Goal: Transaction & Acquisition: Purchase product/service

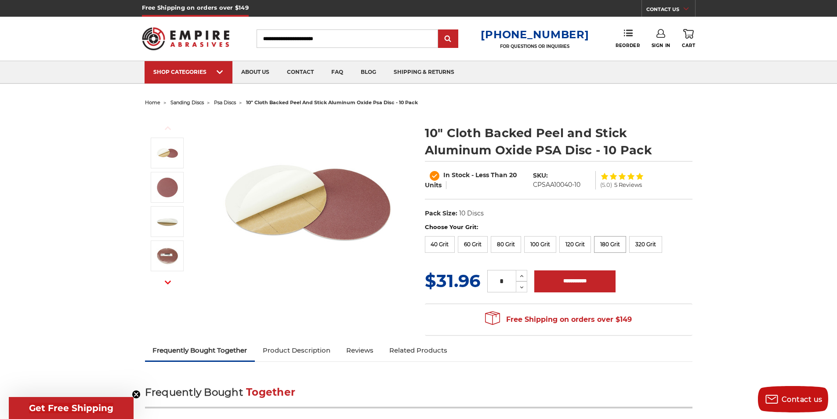
click at [603, 247] on label "180 Grit" at bounding box center [610, 244] width 32 height 17
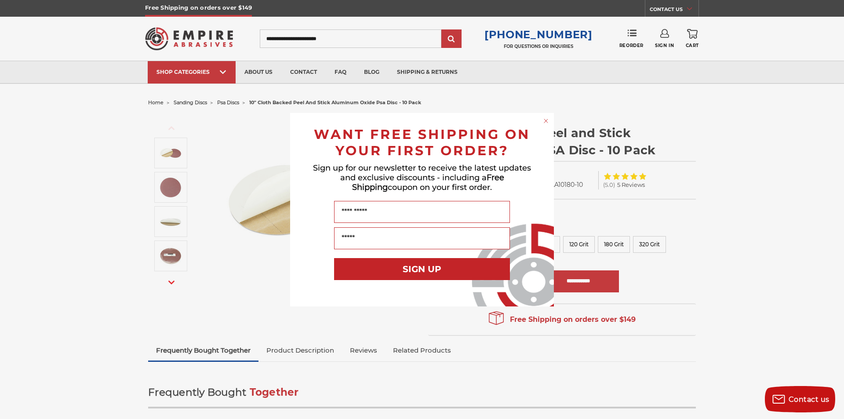
click at [544, 117] on circle "Close dialog" at bounding box center [546, 120] width 8 height 8
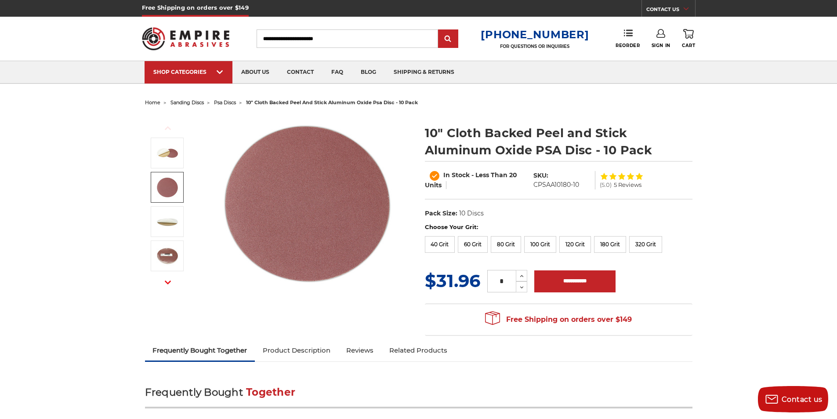
click at [174, 189] on img at bounding box center [167, 187] width 22 height 22
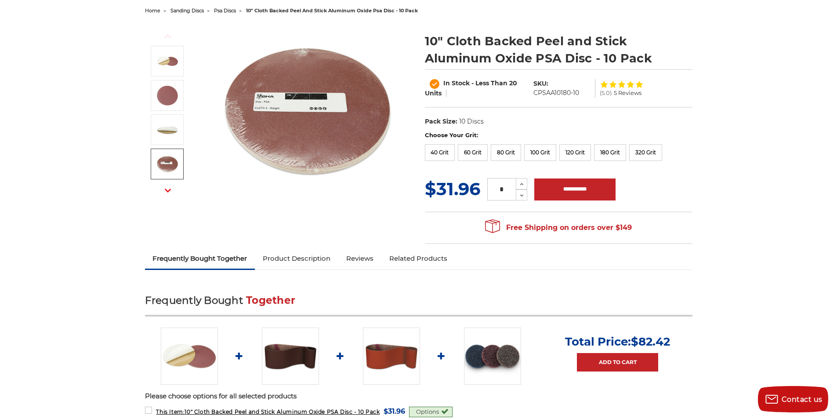
scroll to position [73, 0]
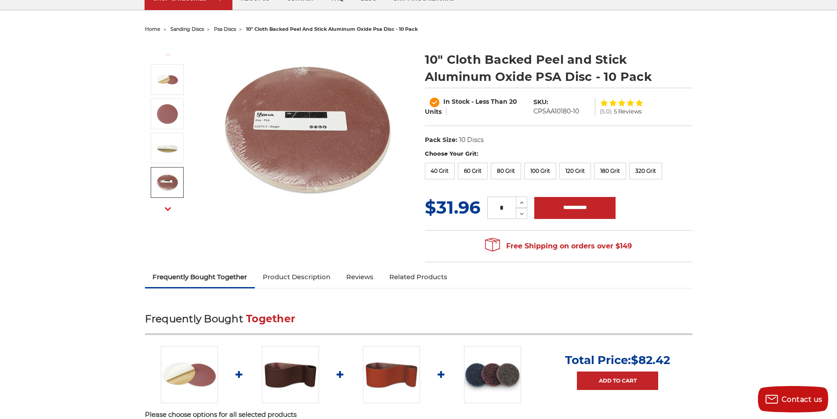
click at [167, 208] on icon "button" at bounding box center [168, 209] width 6 height 6
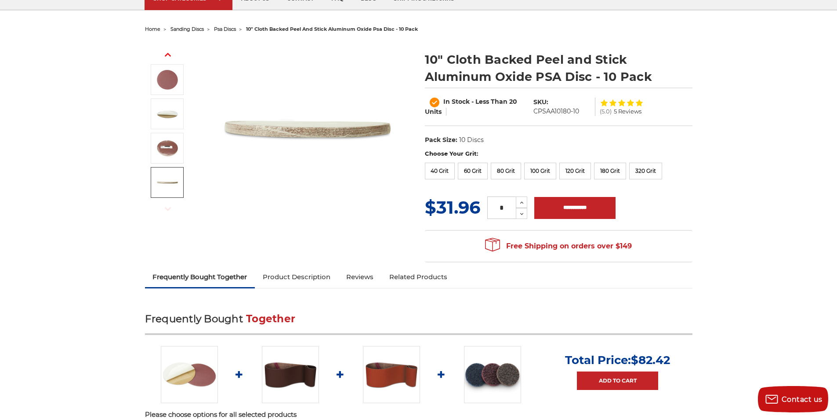
click at [167, 209] on use "button" at bounding box center [168, 209] width 6 height 4
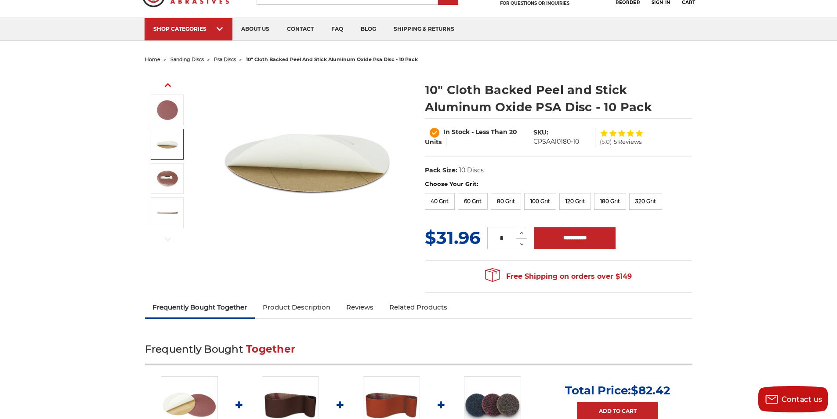
scroll to position [0, 0]
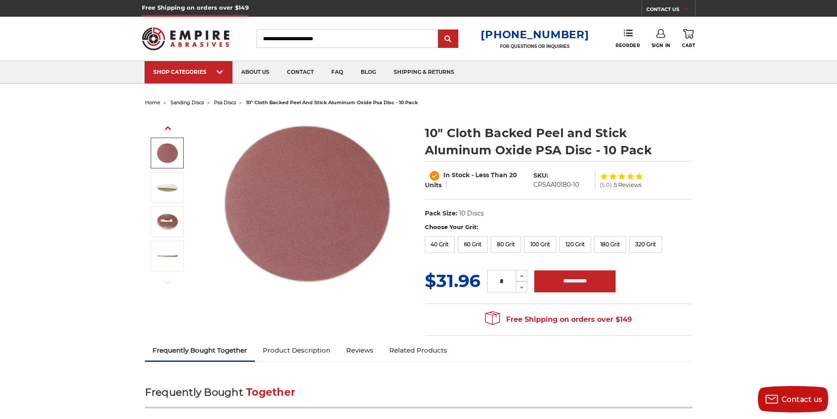
click at [171, 127] on icon "button" at bounding box center [168, 128] width 6 height 6
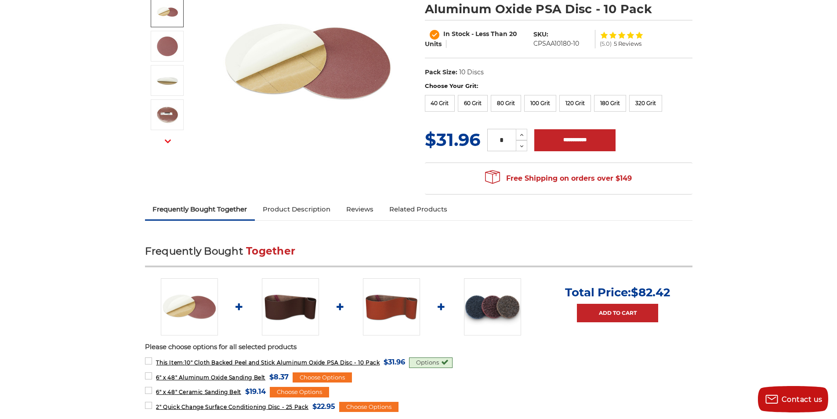
scroll to position [146, 0]
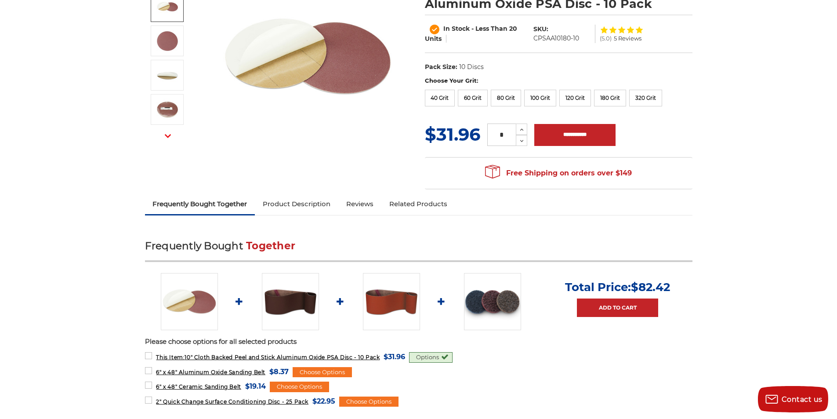
click at [503, 300] on img at bounding box center [492, 301] width 57 height 57
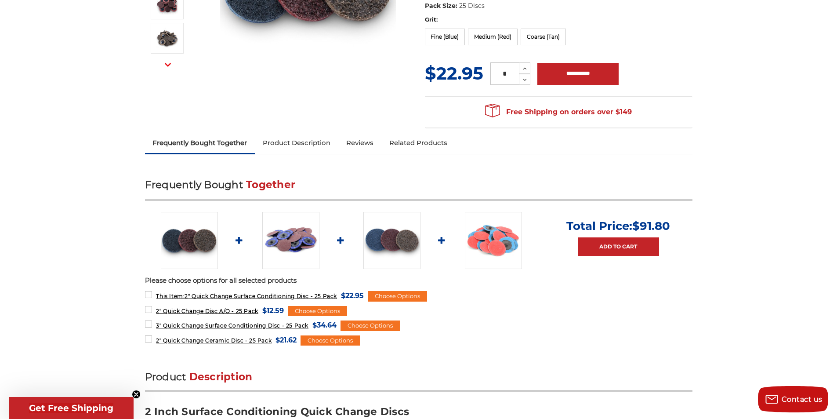
scroll to position [220, 0]
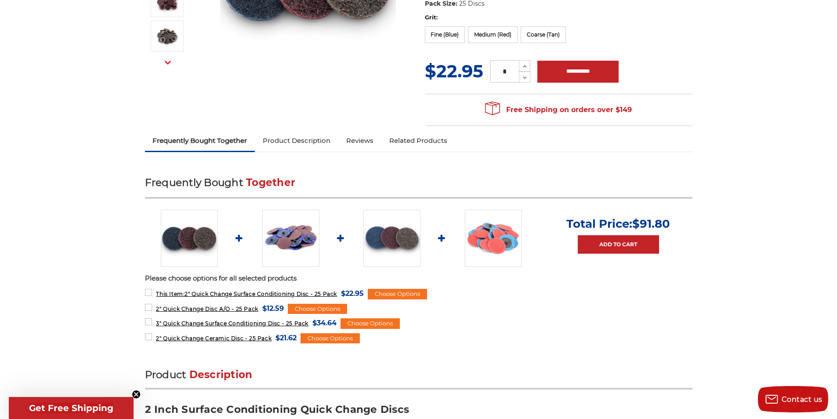
click at [496, 245] on img at bounding box center [493, 238] width 57 height 57
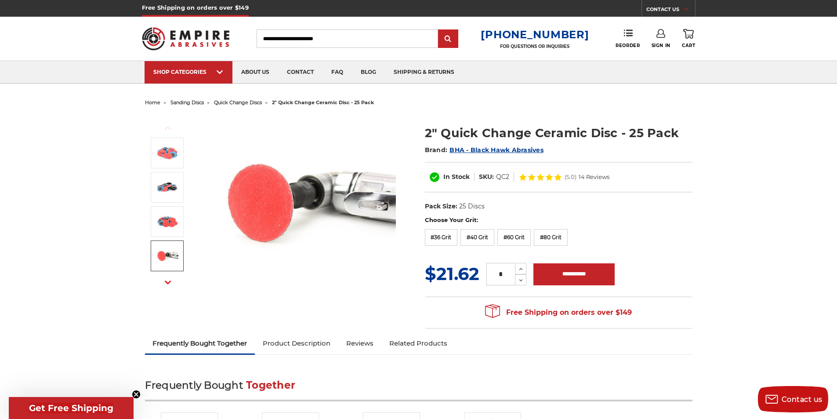
click at [166, 256] on img at bounding box center [167, 256] width 22 height 22
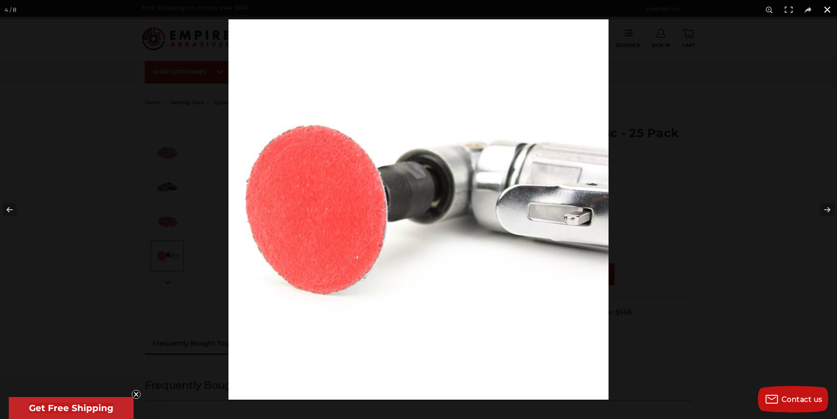
click at [826, 7] on button at bounding box center [827, 9] width 19 height 19
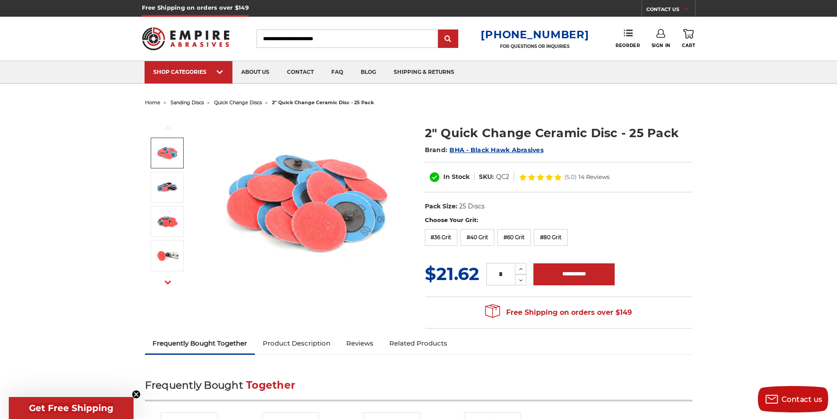
click at [168, 149] on img at bounding box center [167, 153] width 22 height 22
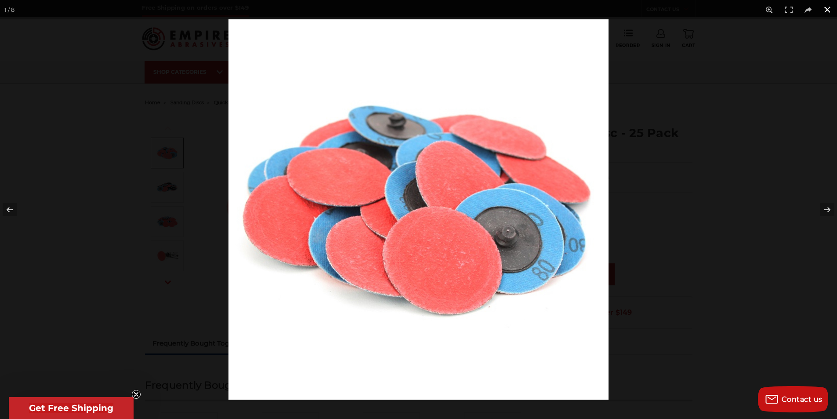
click at [825, 7] on button at bounding box center [827, 9] width 19 height 19
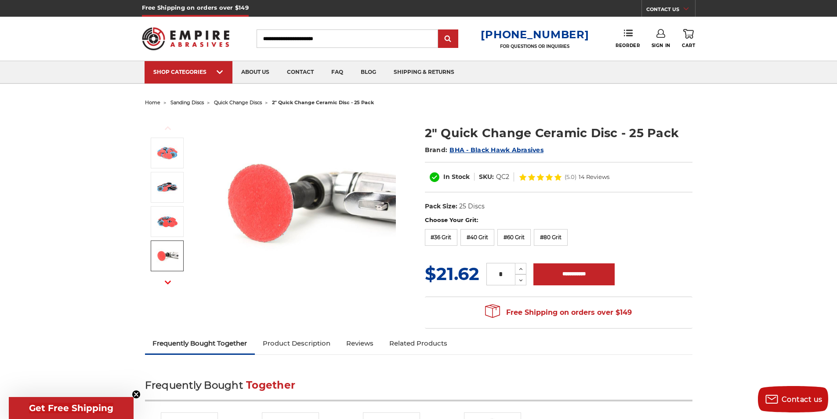
click at [172, 278] on button "Next" at bounding box center [167, 282] width 21 height 19
